Goal: Check status: Check status

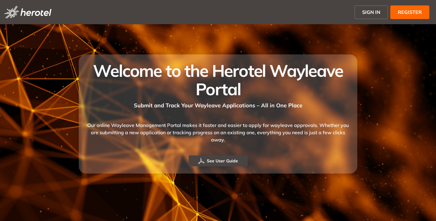
click at [377, 17] on button "SIGN IN" at bounding box center [371, 12] width 33 height 14
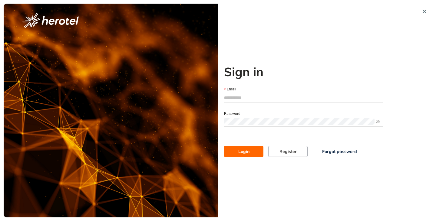
click at [251, 95] on input "Email" at bounding box center [303, 97] width 159 height 9
type input "**********"
click at [258, 118] on span at bounding box center [303, 121] width 159 height 9
click at [224, 146] on button "Login" at bounding box center [243, 151] width 39 height 11
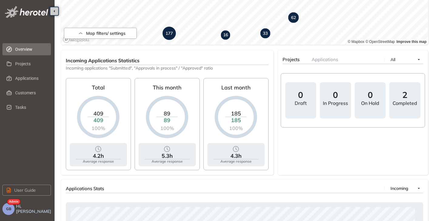
scroll to position [61, 0]
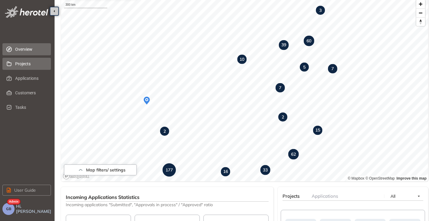
click at [28, 60] on span "Projects" at bounding box center [30, 64] width 31 height 12
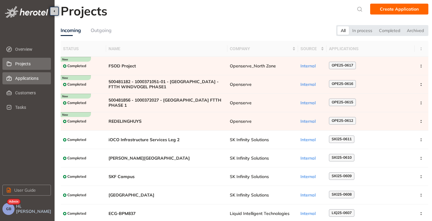
click at [34, 81] on span "Applications" at bounding box center [30, 78] width 31 height 12
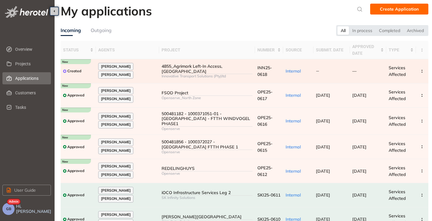
click at [225, 74] on div "Innovative Transport Solutions (Pty)ltd" at bounding box center [207, 76] width 91 height 4
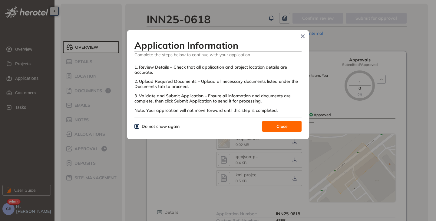
click at [265, 126] on button "Close" at bounding box center [281, 126] width 39 height 11
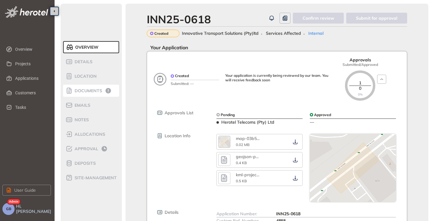
click at [94, 87] on li "Documents" at bounding box center [91, 91] width 56 height 12
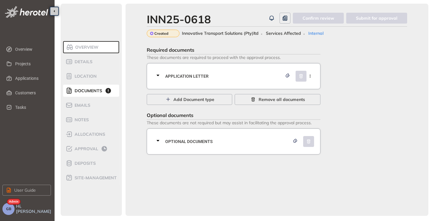
click at [157, 75] on icon at bounding box center [157, 75] width 7 height 7
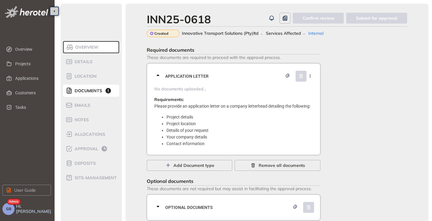
click at [157, 75] on icon at bounding box center [157, 75] width 7 height 7
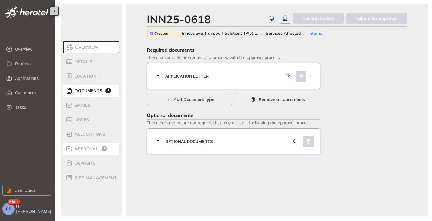
click at [85, 148] on span "Approval" at bounding box center [85, 149] width 25 height 5
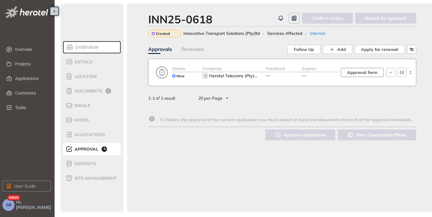
click at [353, 72] on span "Approval form" at bounding box center [362, 72] width 30 height 7
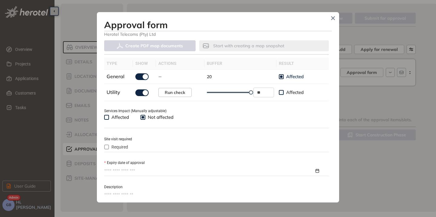
scroll to position [182, 0]
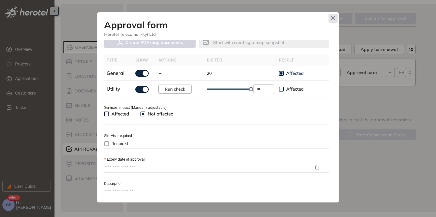
click at [332, 17] on icon "Close" at bounding box center [333, 18] width 4 height 4
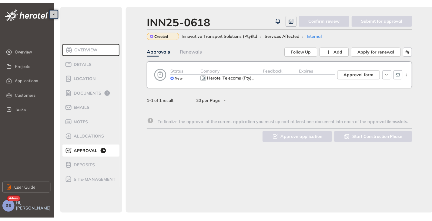
scroll to position [192, 0]
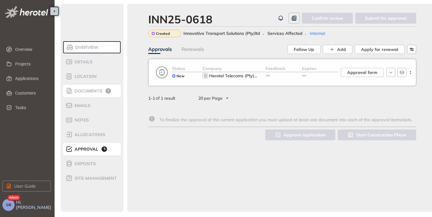
click at [93, 90] on span "Documents" at bounding box center [87, 90] width 29 height 5
